Goal: Task Accomplishment & Management: Use online tool/utility

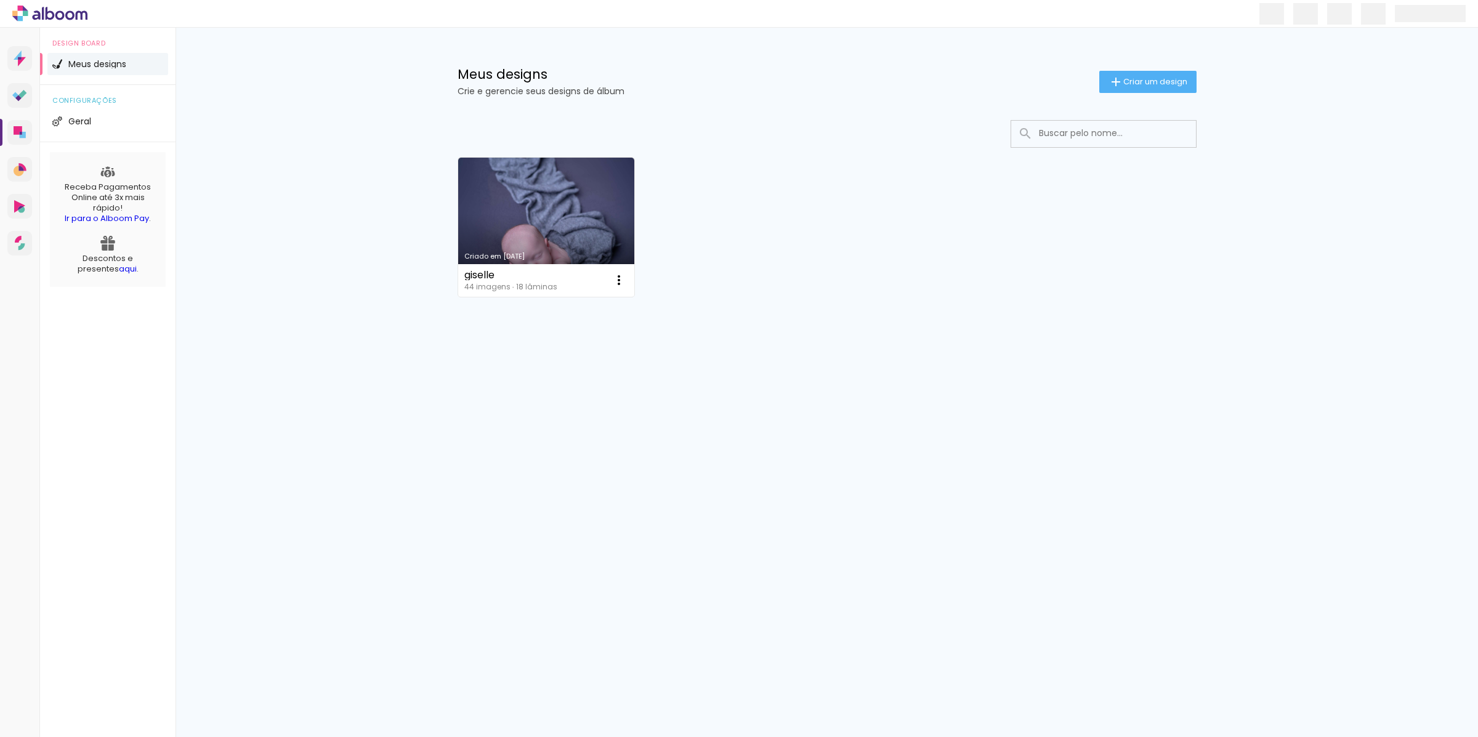
click at [521, 214] on link "Criado em [DATE]" at bounding box center [546, 227] width 177 height 139
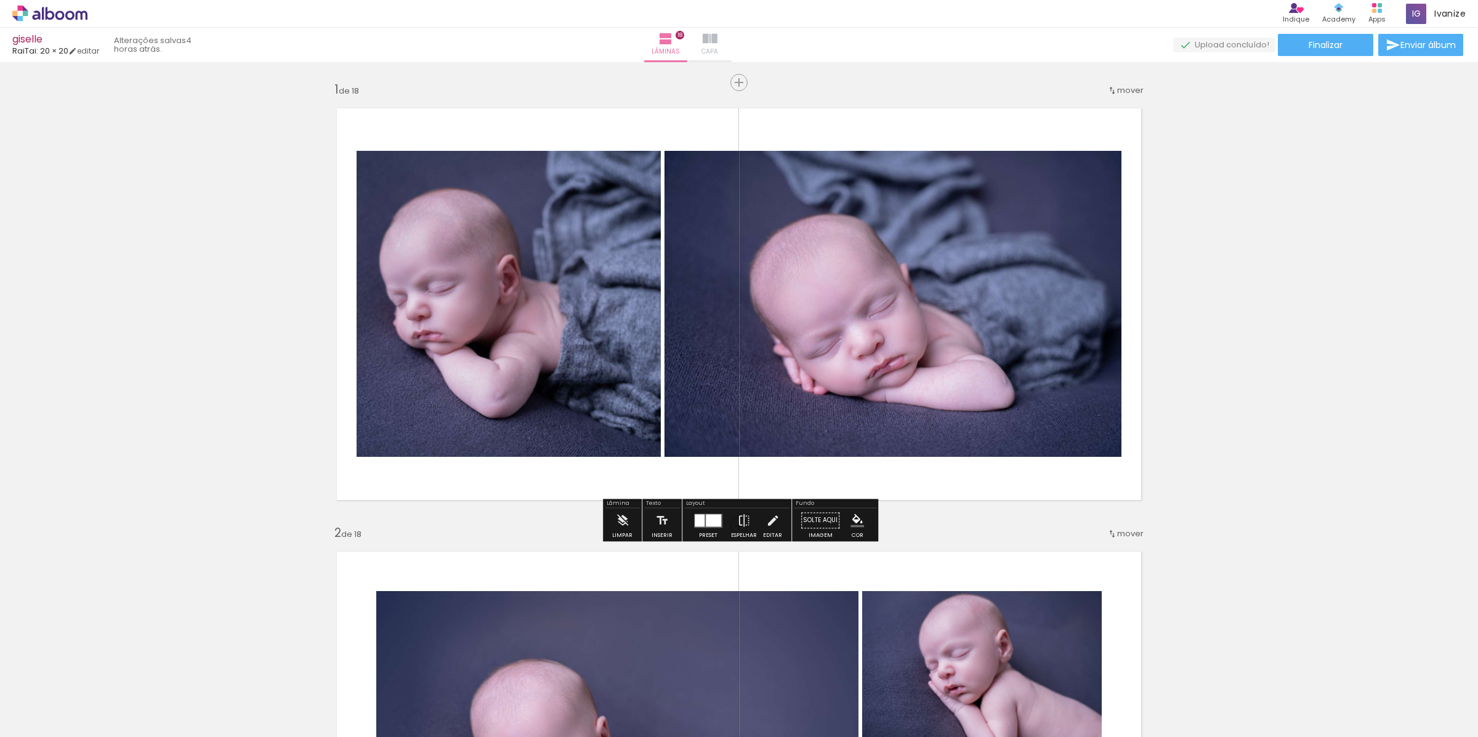
click at [718, 48] on span "Capa" at bounding box center [709, 51] width 17 height 11
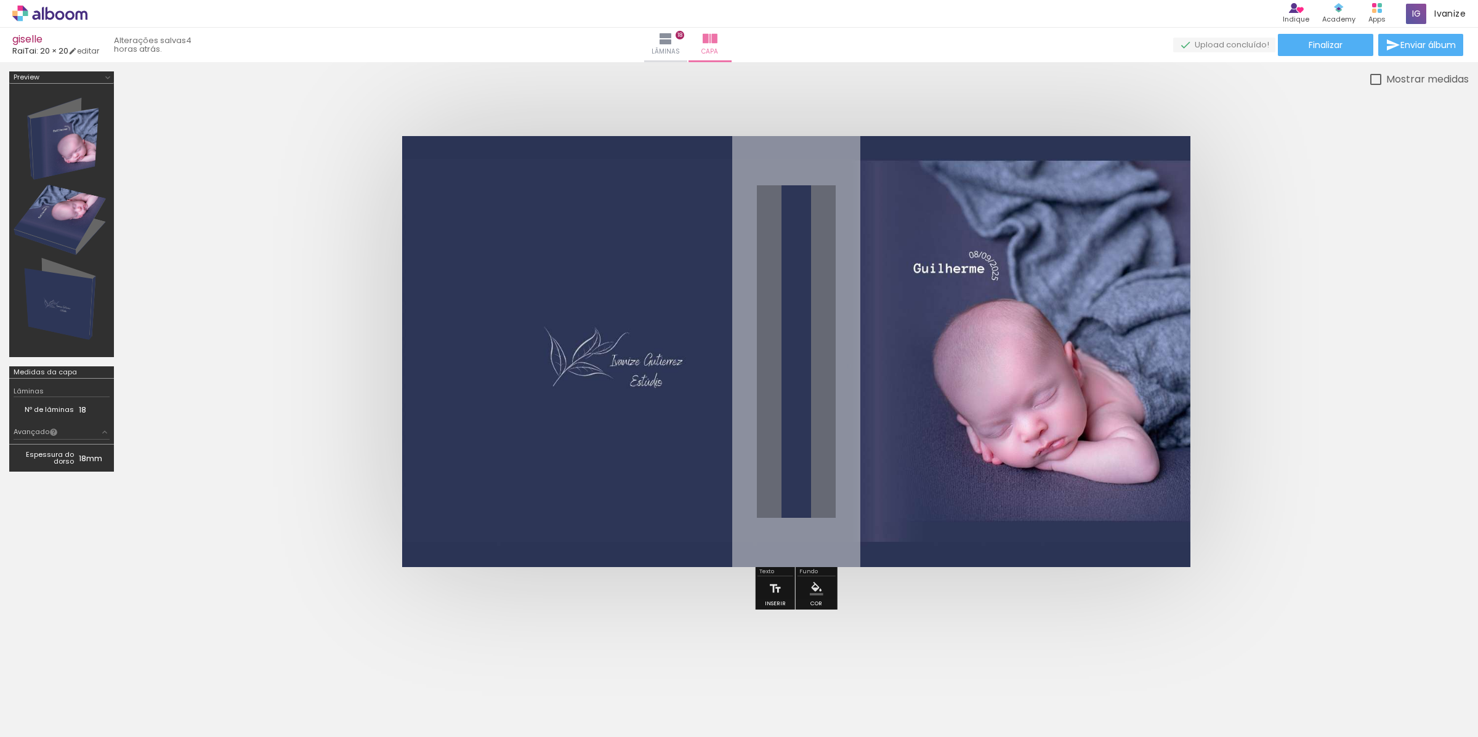
scroll to position [0, 1661]
click at [1405, 680] on div at bounding box center [1428, 695] width 61 height 33
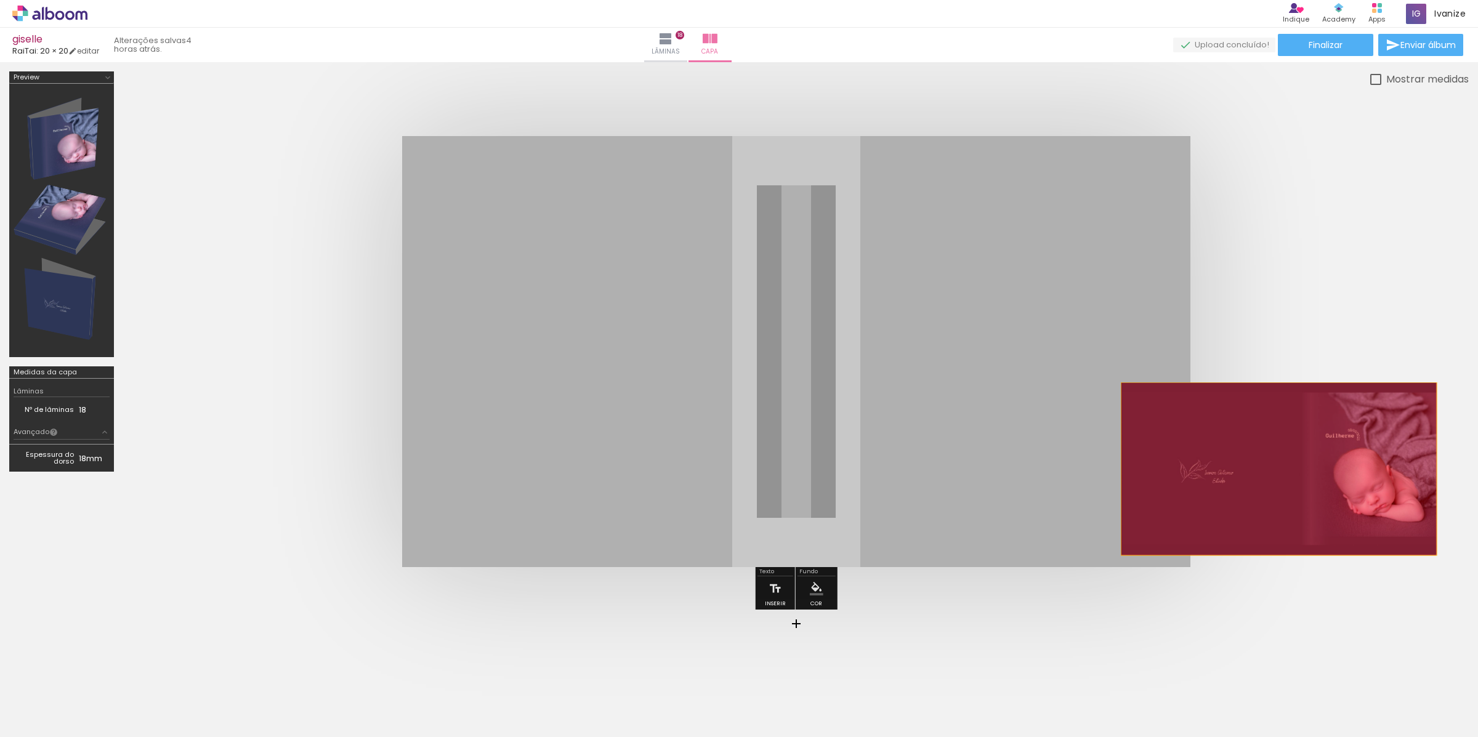
drag, startPoint x: 1043, startPoint y: 456, endPoint x: 1295, endPoint y: 469, distance: 251.6
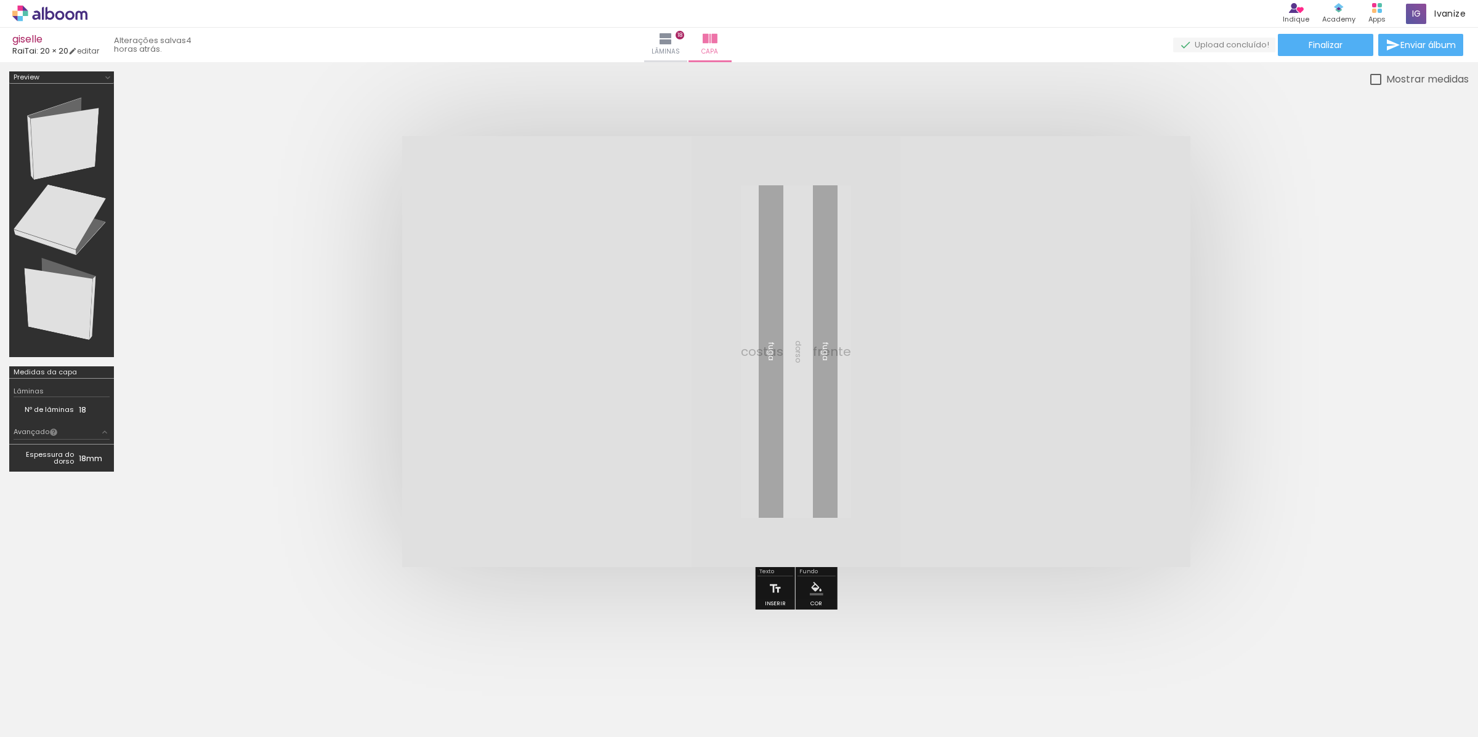
click at [1404, 676] on iron-icon at bounding box center [1401, 671] width 13 height 13
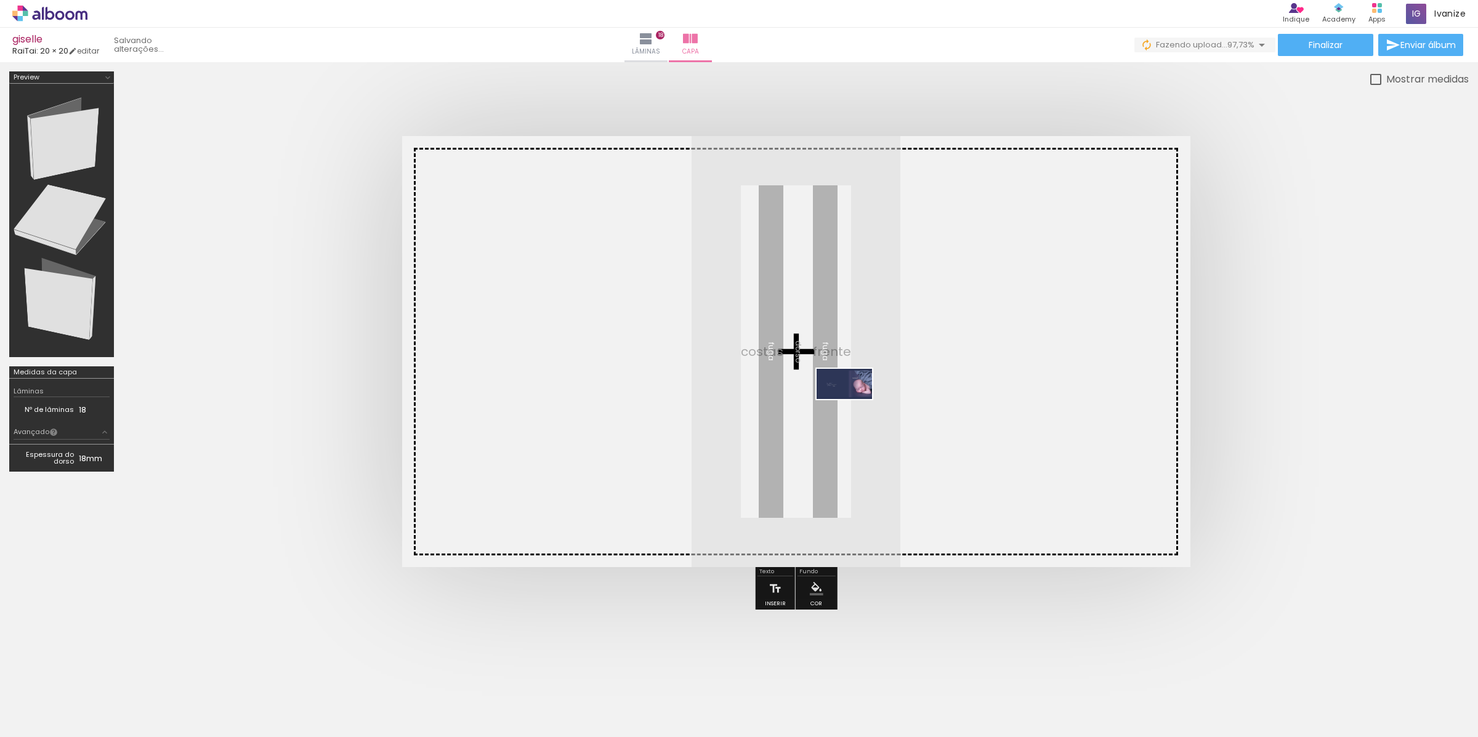
drag, startPoint x: 1410, startPoint y: 708, endPoint x: 828, endPoint y: 397, distance: 659.9
click at [828, 397] on quentale-workspace at bounding box center [739, 368] width 1478 height 737
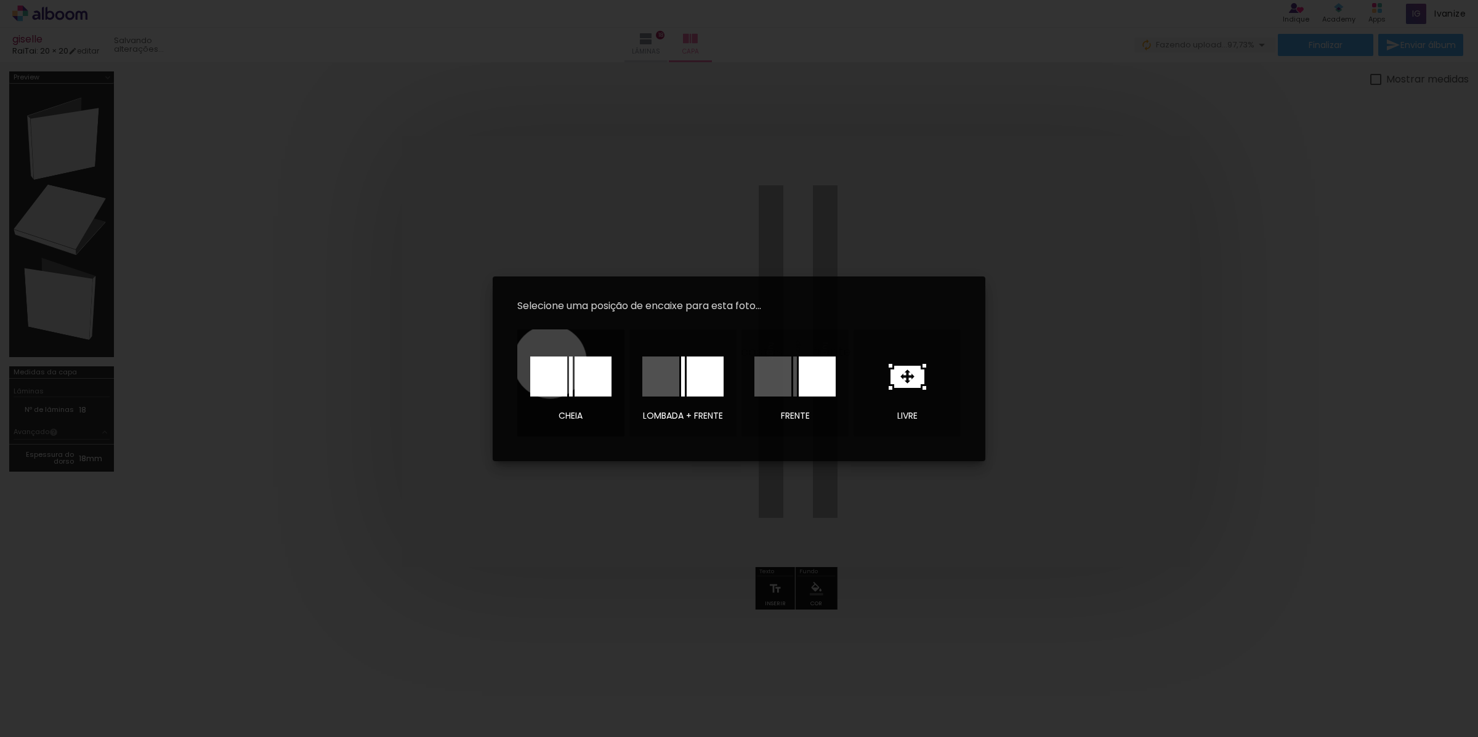
click at [550, 362] on div at bounding box center [548, 377] width 37 height 40
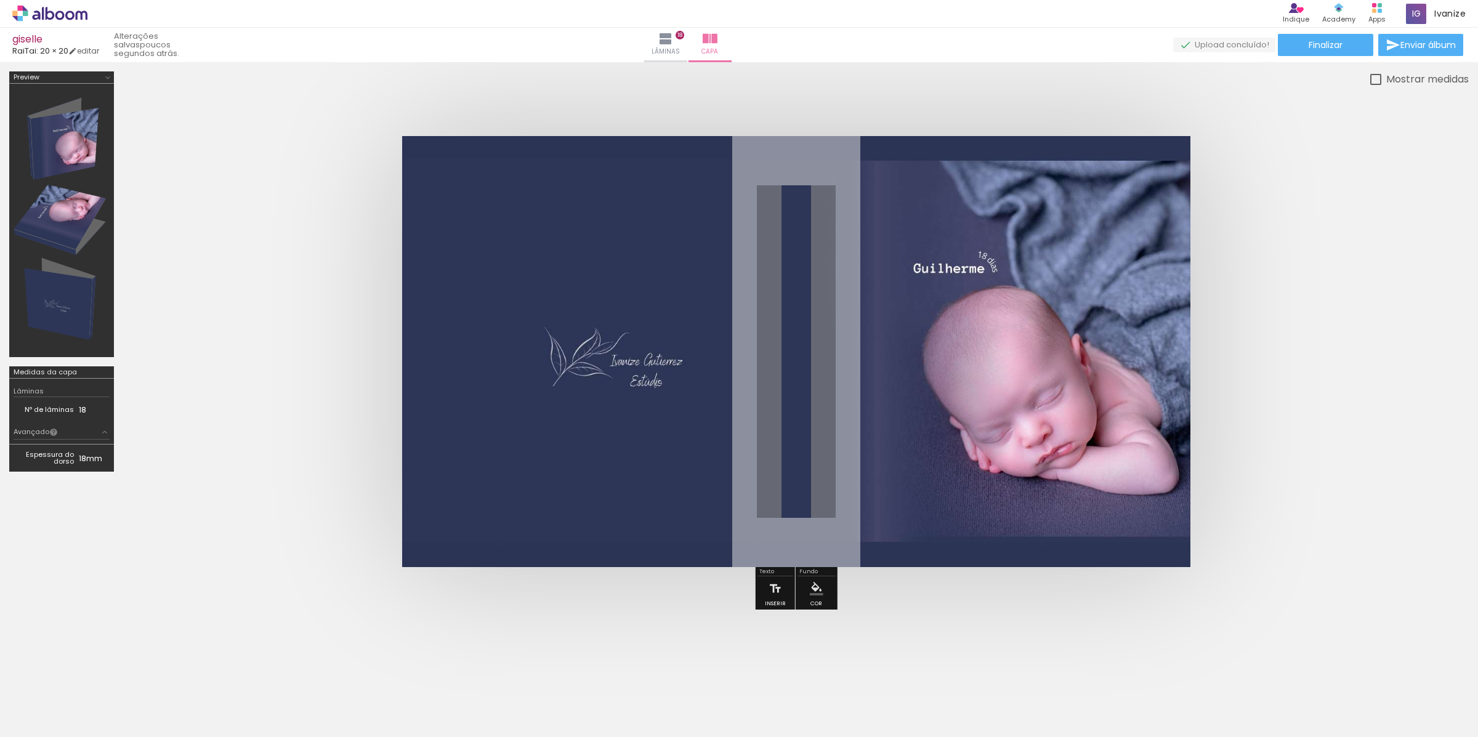
scroll to position [0, 1661]
click at [1300, 52] on paper-button "Finalizar" at bounding box center [1325, 45] width 95 height 22
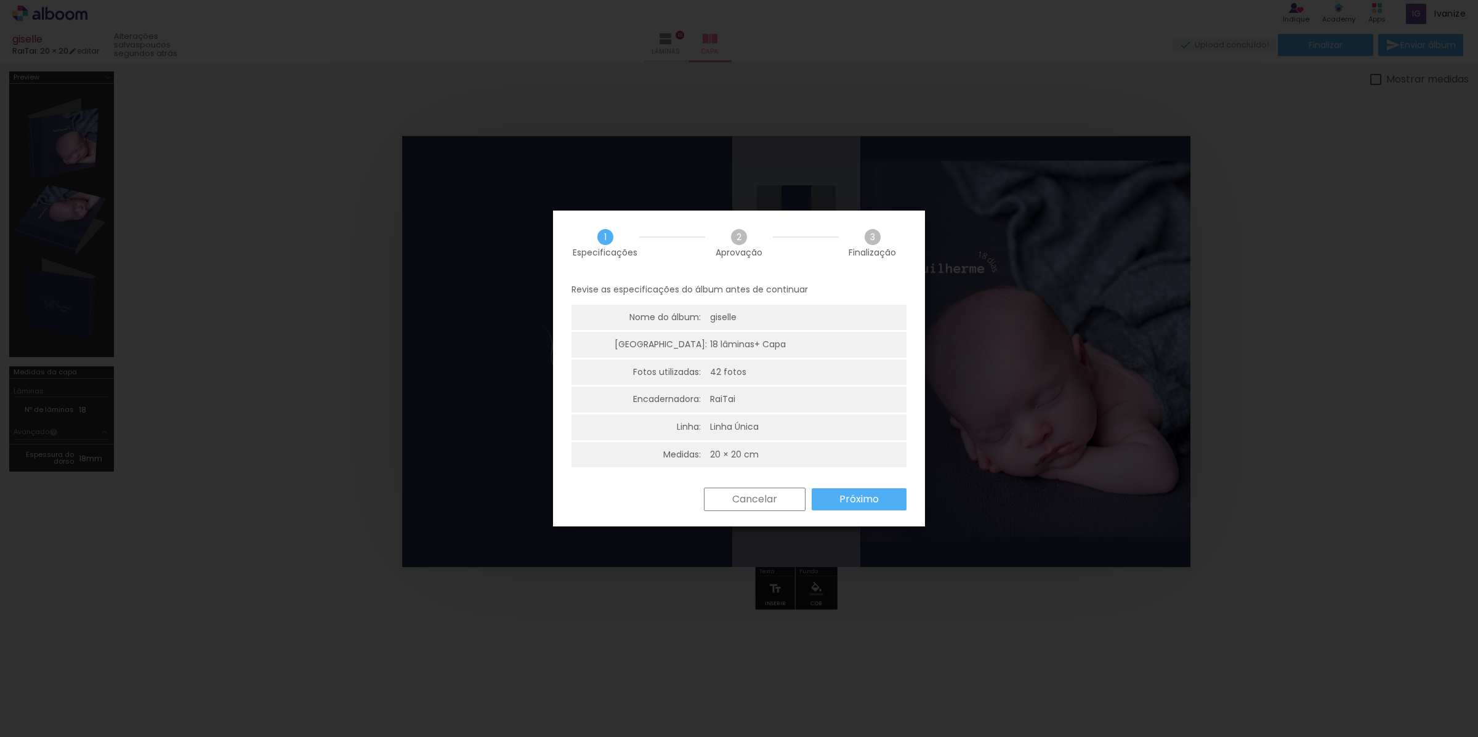
click at [844, 483] on div "Revise as especificações do álbum antes de continuar Nome do álbum: giselle Lâm…" at bounding box center [739, 381] width 372 height 212
click at [846, 490] on paper-button "Próximo" at bounding box center [859, 499] width 95 height 22
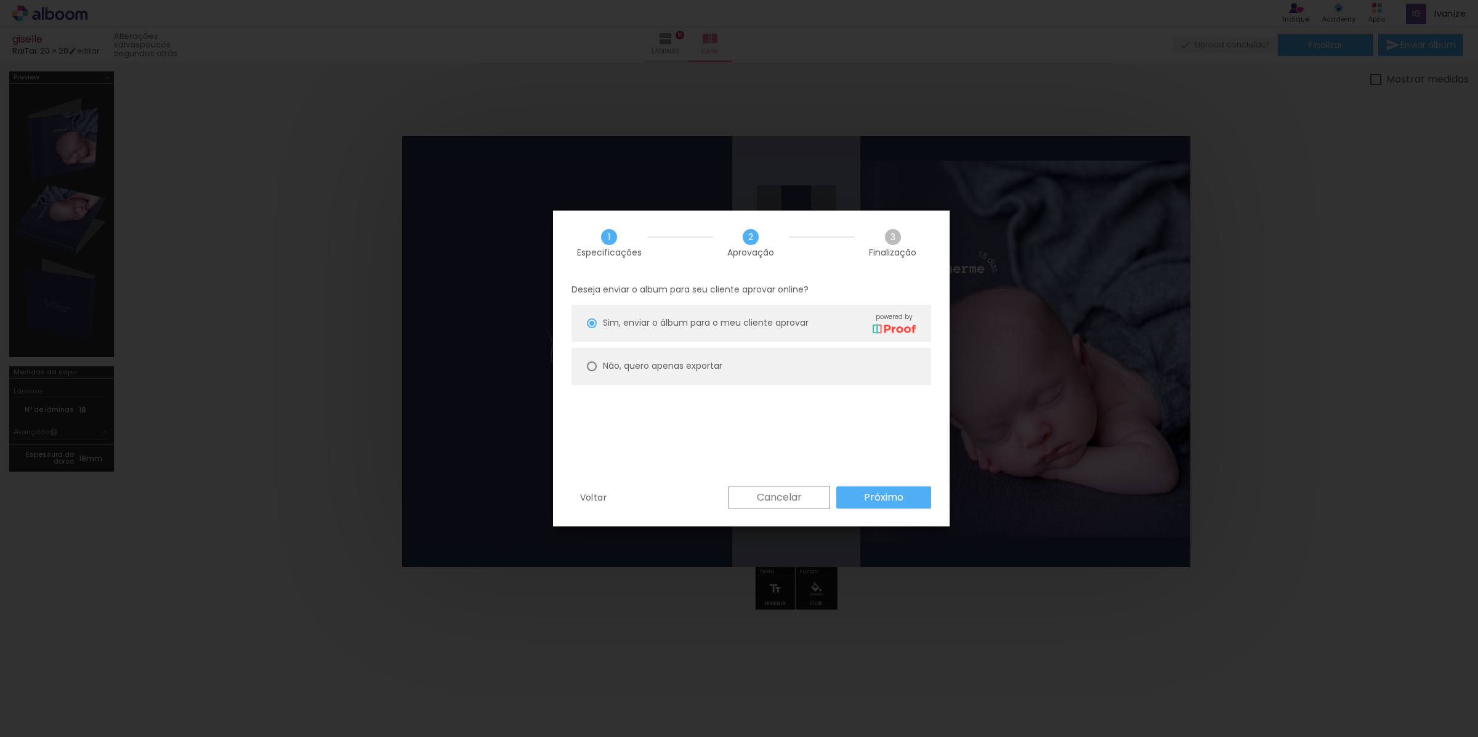
click at [590, 361] on paper-radio-button "Não, quero apenas exportar" at bounding box center [752, 366] width 360 height 37
type paper-radio-button "on"
click at [0, 0] on slot "Próximo" at bounding box center [0, 0] width 0 height 0
type input "Alta, 300 DPI"
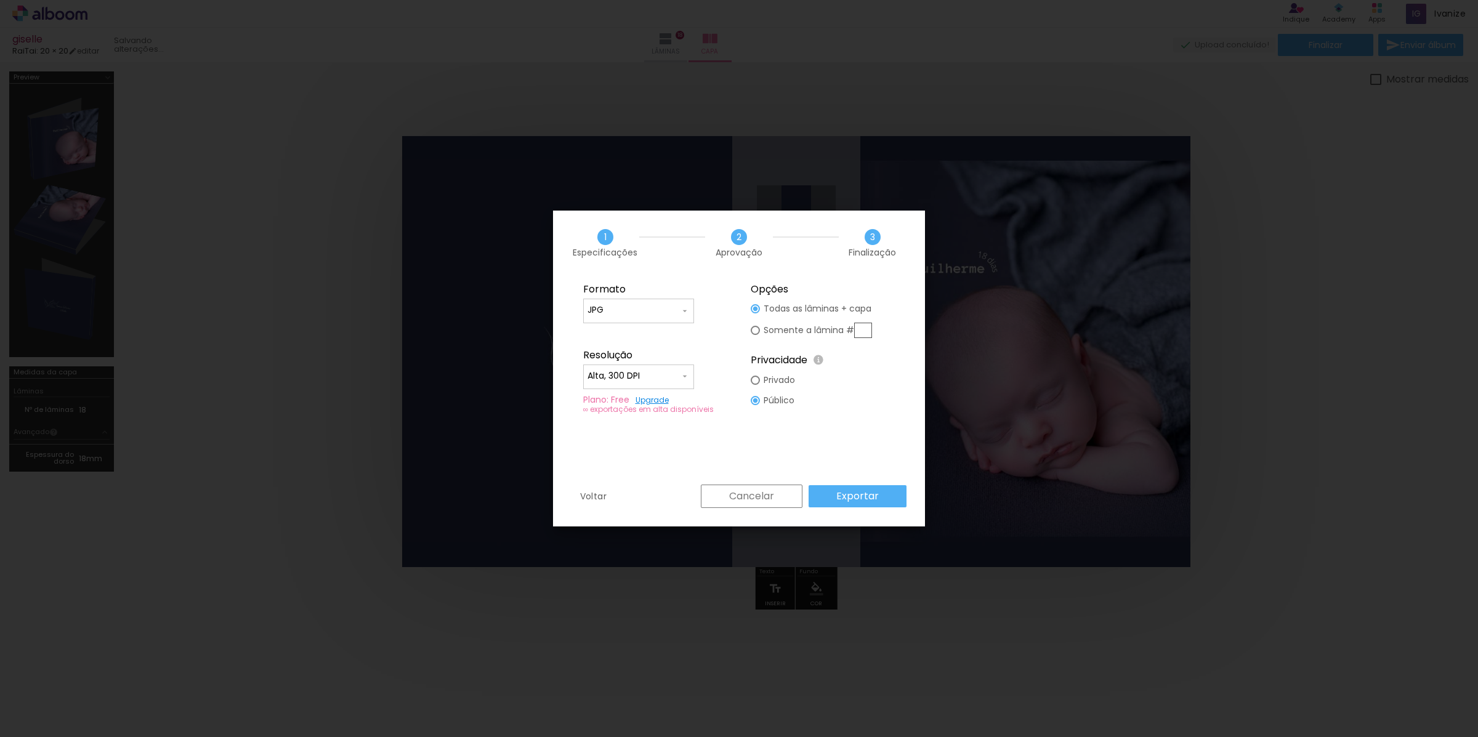
scroll to position [0, 0]
click at [0, 0] on slot "Exportar" at bounding box center [0, 0] width 0 height 0
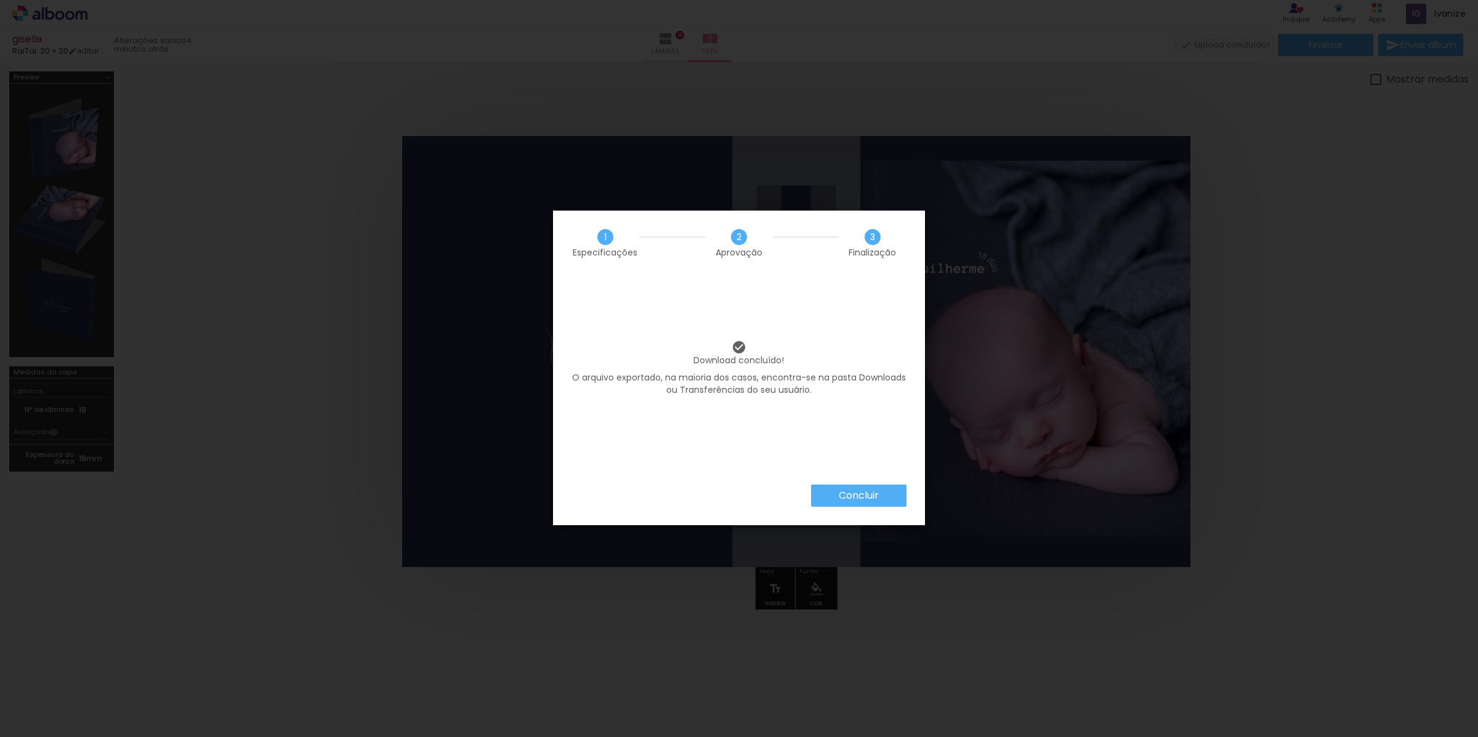
scroll to position [0, 1661]
click at [871, 501] on paper-button "Concluir" at bounding box center [858, 496] width 95 height 22
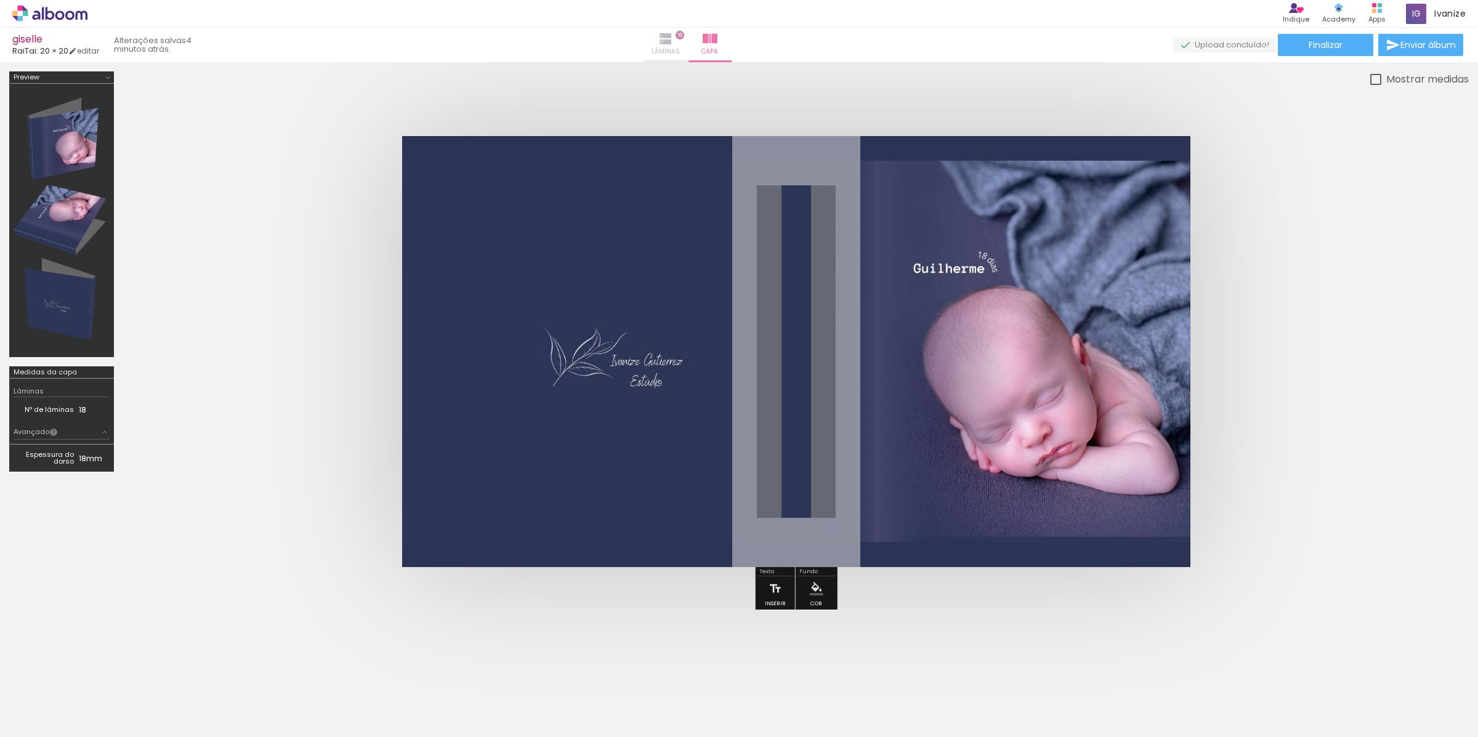
click at [673, 39] on iron-icon at bounding box center [665, 38] width 15 height 15
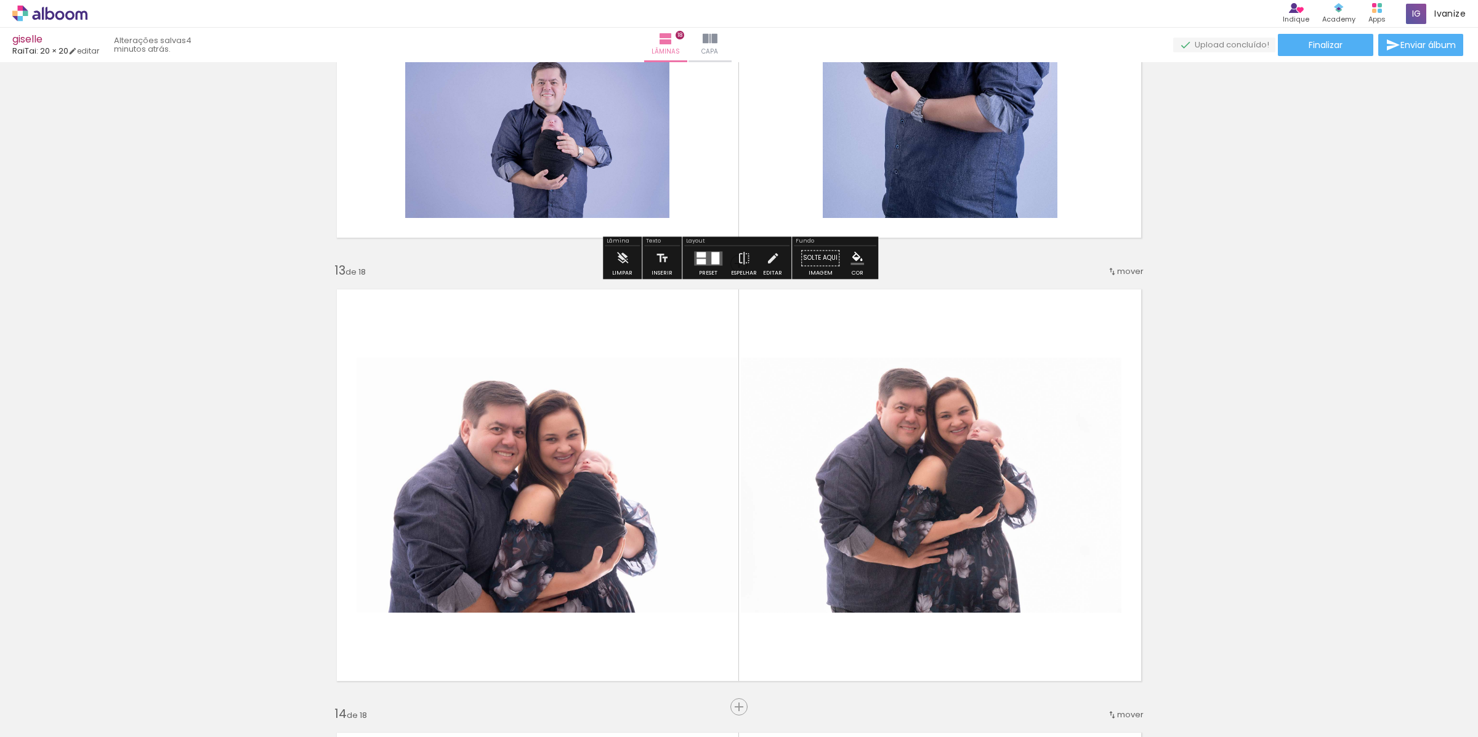
scroll to position [5144, 0]
